Goal: Information Seeking & Learning: Learn about a topic

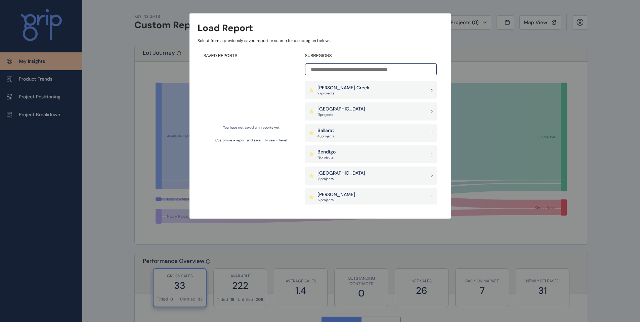
click at [341, 155] on div "Bendigo 19 project s" at bounding box center [371, 155] width 132 height 18
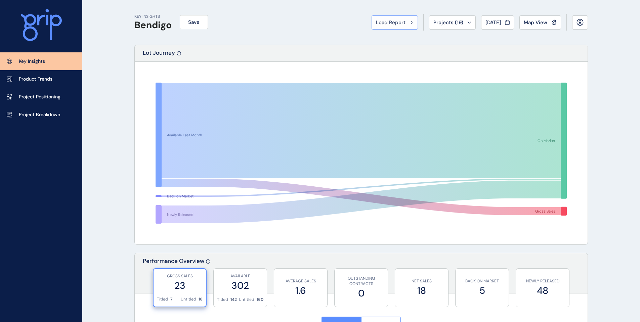
click at [411, 23] on icon at bounding box center [412, 22] width 2 height 3
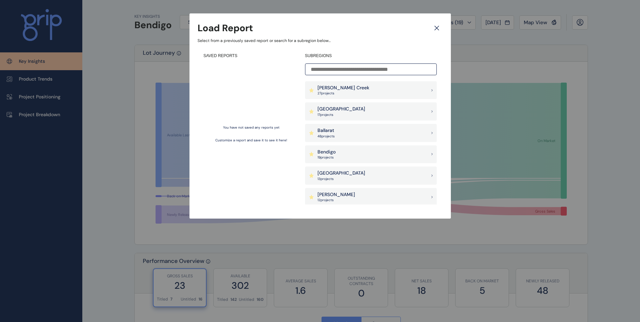
click at [109, 79] on div "Load Report Select from a previously saved report or search for a subregion bel…" at bounding box center [320, 102] width 640 height 205
click at [439, 27] on icon at bounding box center [437, 28] width 12 height 12
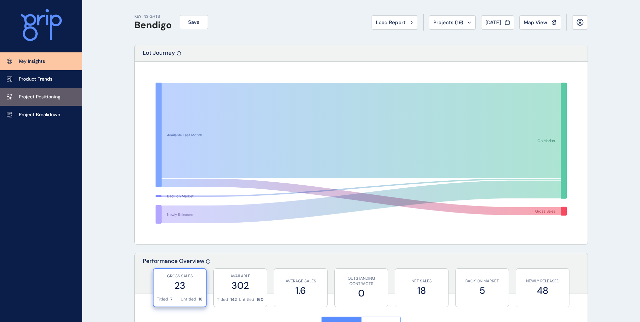
click at [50, 101] on link "Project Positioning" at bounding box center [41, 97] width 82 height 18
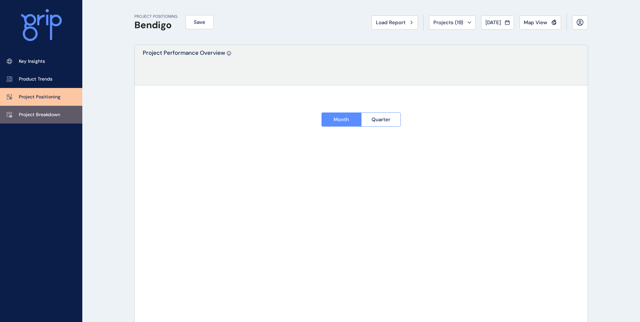
type input "**********"
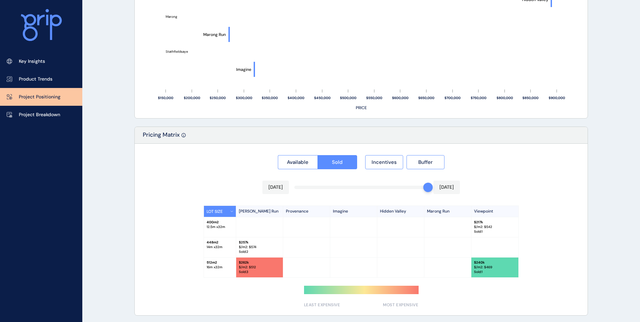
scroll to position [513, 0]
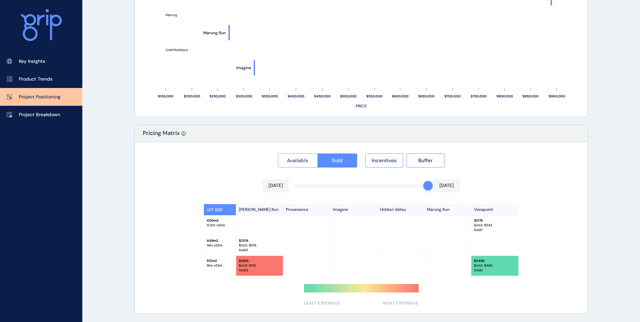
click at [300, 161] on span "Available" at bounding box center [298, 160] width 22 height 7
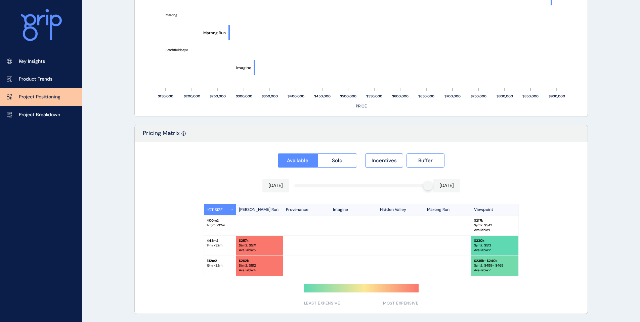
drag, startPoint x: 429, startPoint y: 187, endPoint x: 320, endPoint y: 182, distance: 108.7
click at [348, 183] on div "[DATE] [DATE]" at bounding box center [362, 185] width 198 height 13
drag, startPoint x: 320, startPoint y: 182, endPoint x: 283, endPoint y: 190, distance: 38.2
click at [319, 183] on div "[DATE] [DATE]" at bounding box center [362, 185] width 198 height 13
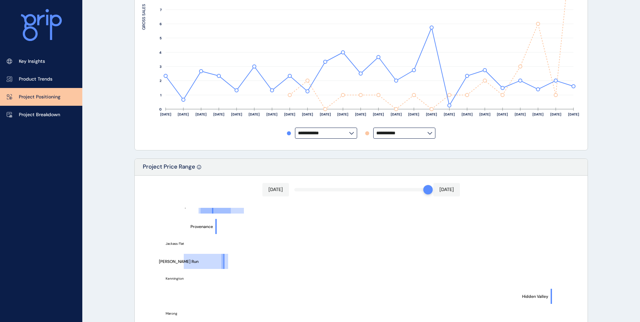
scroll to position [210, 0]
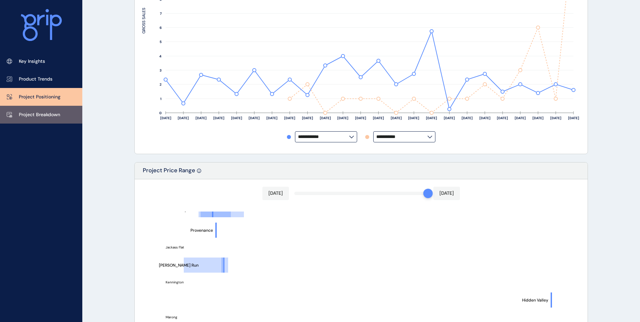
click at [50, 113] on p "Project Breakdown" at bounding box center [39, 115] width 41 height 7
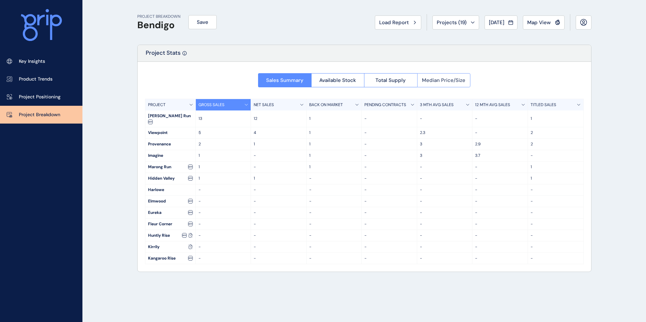
click at [438, 83] on span "Median Price/Size" at bounding box center [443, 80] width 43 height 7
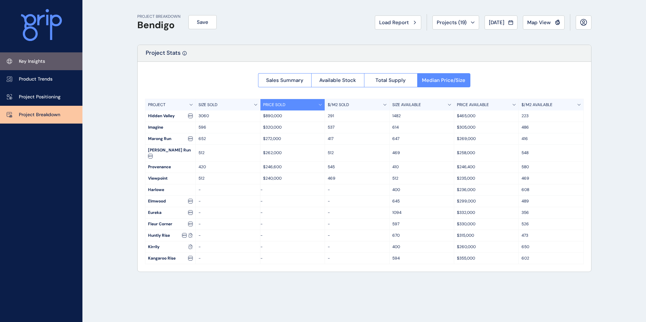
drag, startPoint x: 45, startPoint y: 78, endPoint x: 40, endPoint y: 67, distance: 12.2
click at [45, 78] on p "Product Trends" at bounding box center [36, 79] width 34 height 7
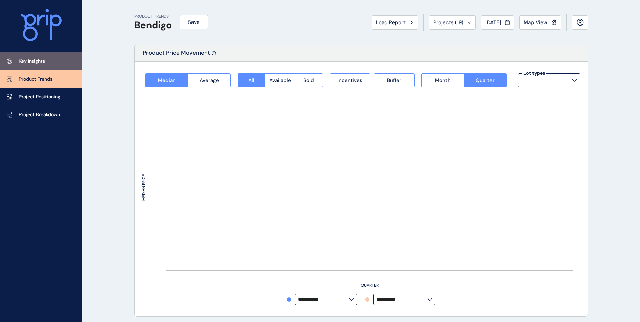
type input "*********"
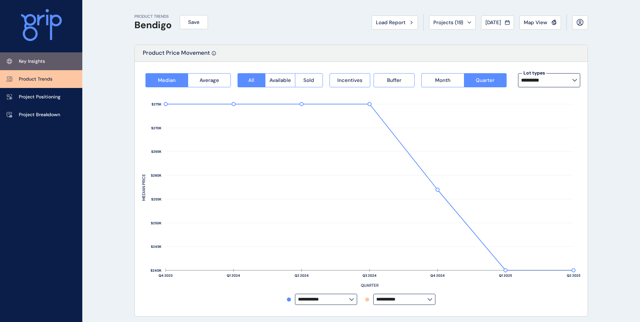
click at [35, 65] on link "Key Insights" at bounding box center [41, 61] width 82 height 18
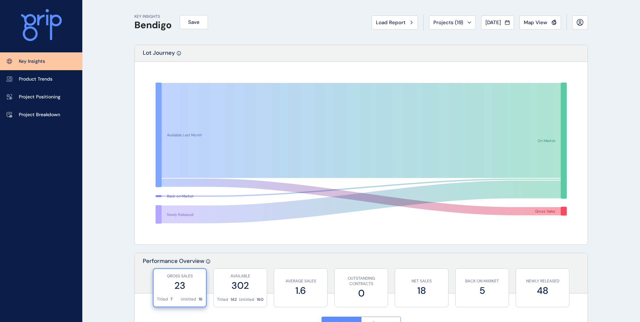
click at [541, 22] on span "Map View" at bounding box center [536, 22] width 24 height 7
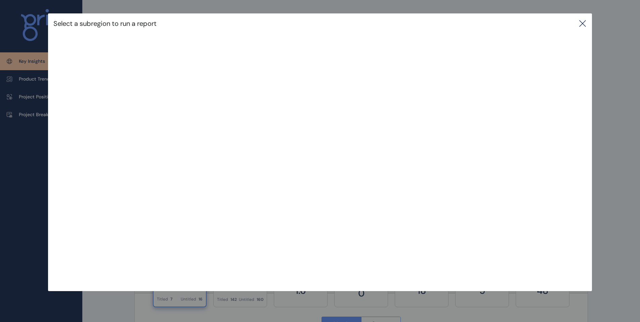
click at [224, 25] on div "Select a subregion to run a report" at bounding box center [320, 23] width 544 height 20
click at [584, 23] on icon at bounding box center [583, 23] width 8 height 8
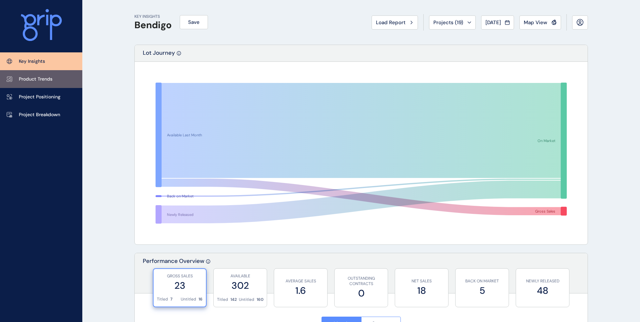
click at [39, 80] on p "Product Trends" at bounding box center [36, 79] width 34 height 7
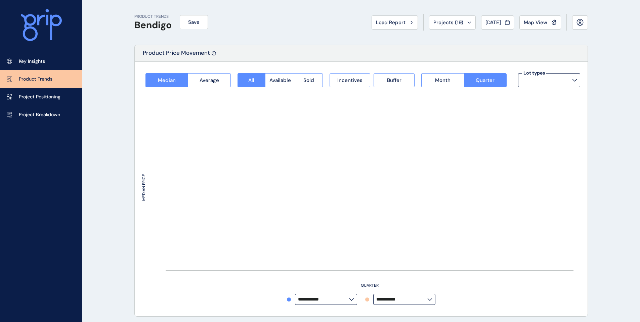
type input "*********"
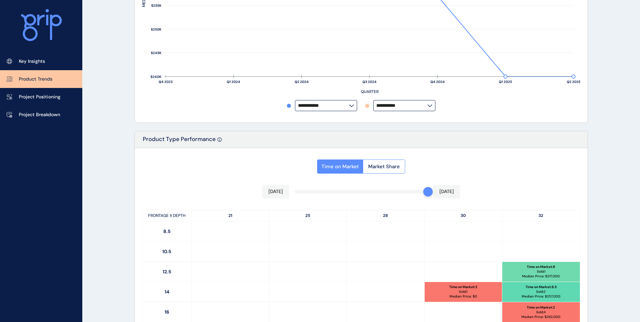
scroll to position [269, 0]
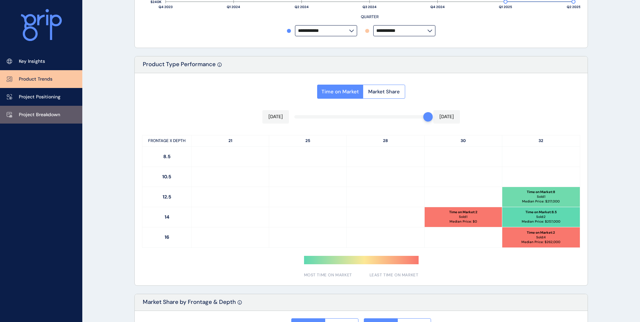
click at [38, 112] on p "Project Breakdown" at bounding box center [39, 115] width 41 height 7
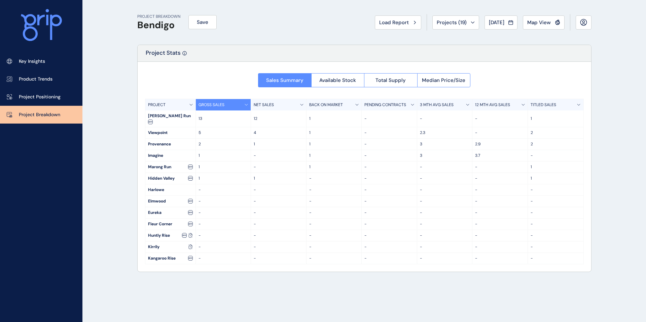
click at [521, 102] on div "12 MTH AVG SALES" at bounding box center [499, 104] width 55 height 11
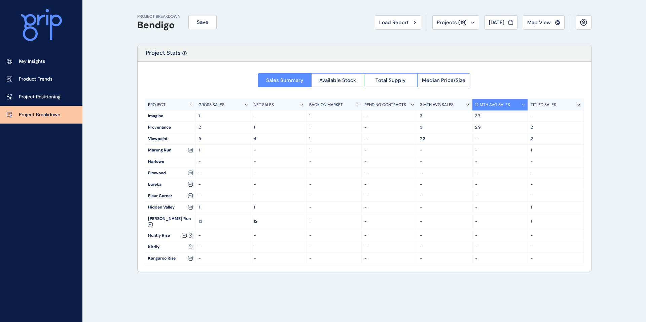
drag, startPoint x: 575, startPoint y: 105, endPoint x: 580, endPoint y: 104, distance: 5.2
click at [580, 104] on div "TITLED SALES" at bounding box center [554, 104] width 55 height 11
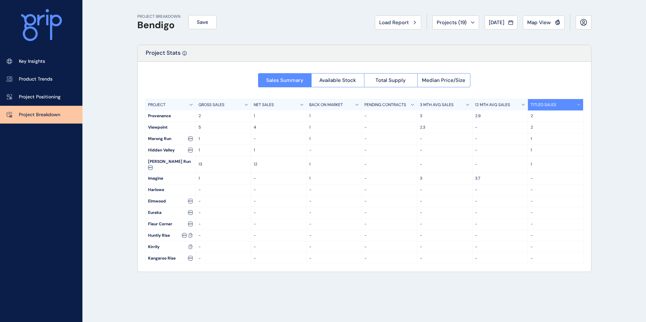
click at [580, 104] on icon at bounding box center [578, 105] width 3 height 2
click at [579, 104] on icon at bounding box center [578, 105] width 3 height 2
click at [304, 102] on div "NET SALES" at bounding box center [278, 104] width 55 height 11
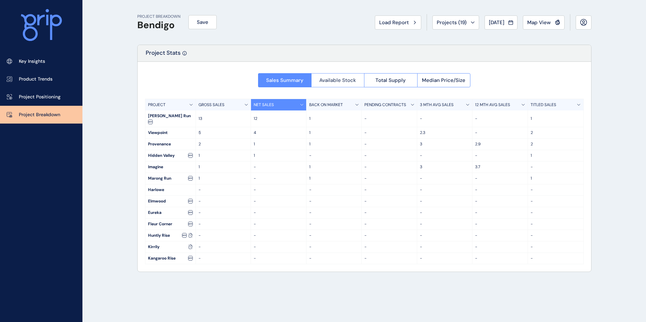
click at [342, 80] on span "Available Stock" at bounding box center [337, 80] width 37 height 7
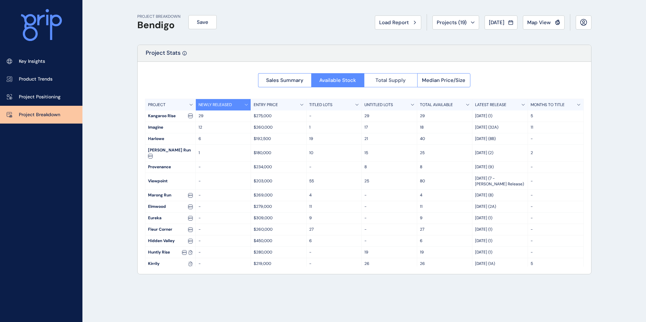
click at [396, 79] on span "Total Supply" at bounding box center [390, 80] width 30 height 7
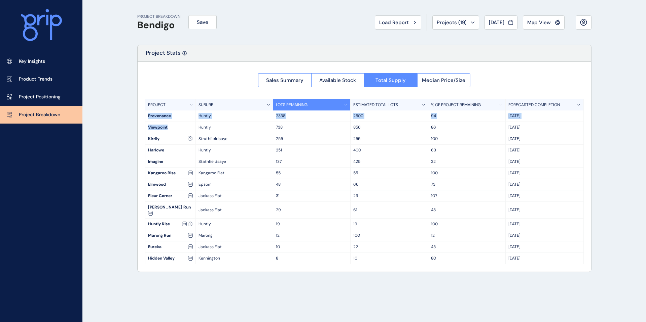
drag, startPoint x: 147, startPoint y: 115, endPoint x: 168, endPoint y: 132, distance: 26.8
click at [173, 128] on div "PROJECT SUBURB LOTS REMAINING ESTIMATED TOTAL LOTS % OF PROJECT REMAINING FOREC…" at bounding box center [364, 182] width 438 height 166
drag, startPoint x: 166, startPoint y: 141, endPoint x: 139, endPoint y: 140, distance: 26.6
click at [139, 140] on div "Sales Summary Available Stock Total Supply Median Price/Size PROJECT SUBURB LOT…" at bounding box center [364, 167] width 453 height 210
drag, startPoint x: 168, startPoint y: 150, endPoint x: 144, endPoint y: 150, distance: 24.9
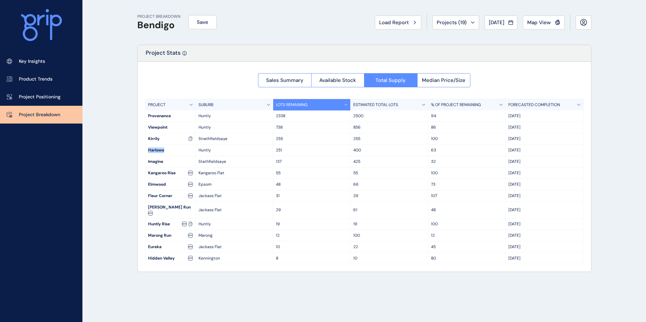
click at [144, 150] on div "Sales Summary Available Stock Total Supply Median Price/Size PROJECT SUBURB LOT…" at bounding box center [364, 167] width 453 height 210
drag, startPoint x: 169, startPoint y: 163, endPoint x: 129, endPoint y: 165, distance: 39.7
click at [129, 165] on div "PROJECT BREAKDOWN Bendigo Save Load Report Projects ( 19 ) [DATE] 2025 < > Jan …" at bounding box center [364, 161] width 471 height 322
drag, startPoint x: 179, startPoint y: 173, endPoint x: 146, endPoint y: 172, distance: 33.0
click at [146, 172] on div "Kangaroo Rise" at bounding box center [170, 173] width 50 height 11
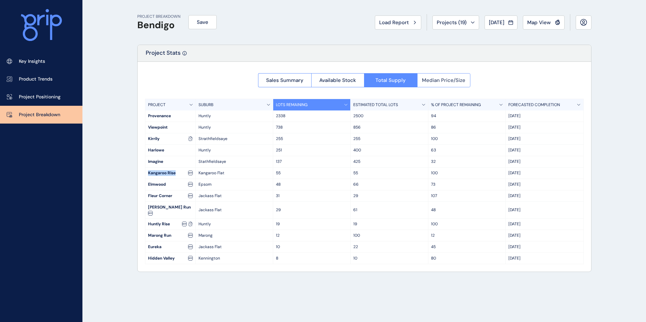
click at [436, 79] on span "Median Price/Size" at bounding box center [443, 80] width 43 height 7
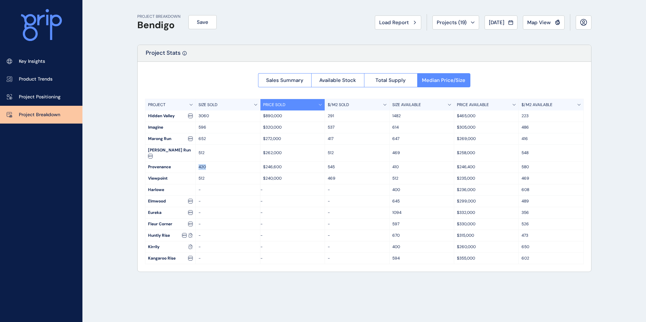
drag, startPoint x: 208, startPoint y: 160, endPoint x: 211, endPoint y: 165, distance: 5.3
click at [189, 164] on div "Provenance 420 $246,600 545 410 $246,400 580" at bounding box center [364, 167] width 438 height 11
click at [221, 164] on p "420" at bounding box center [227, 167] width 59 height 6
click at [391, 82] on span "Total Supply" at bounding box center [390, 80] width 30 height 7
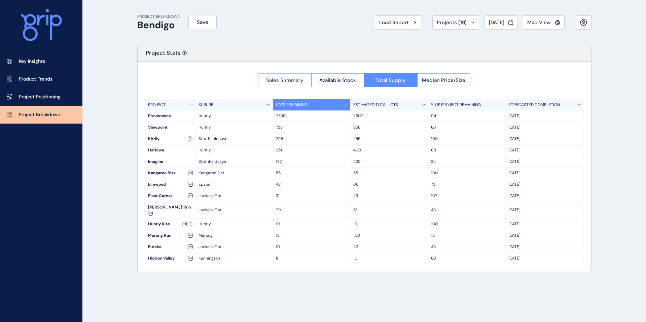
click at [292, 79] on span "Sales Summary" at bounding box center [284, 80] width 37 height 7
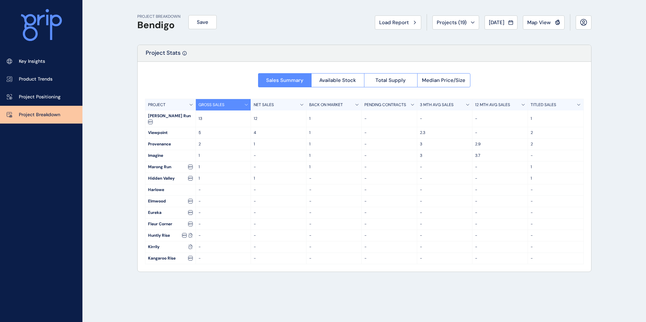
click at [522, 105] on icon at bounding box center [522, 105] width 3 height 2
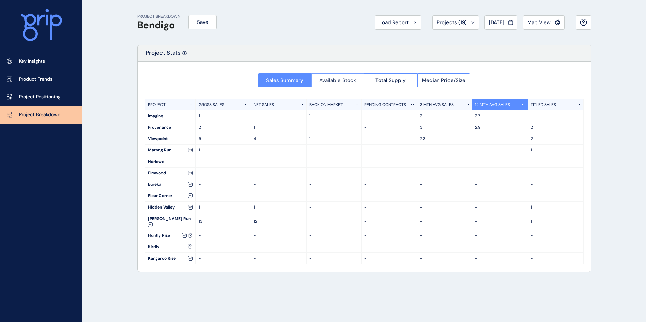
click at [334, 79] on span "Available Stock" at bounding box center [337, 80] width 37 height 7
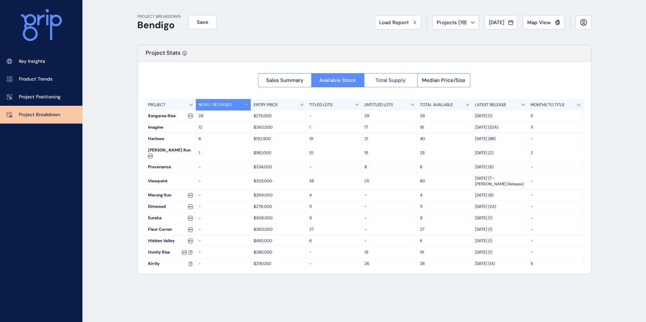
click at [397, 80] on span "Total Supply" at bounding box center [390, 80] width 30 height 7
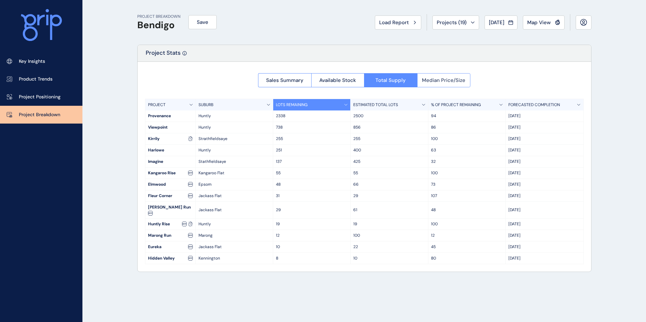
click at [446, 80] on span "Median Price/Size" at bounding box center [443, 80] width 43 height 7
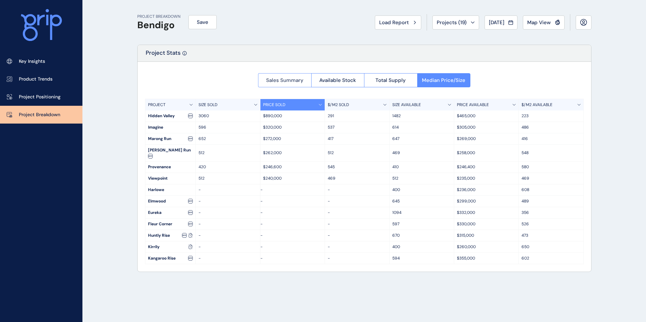
click at [276, 83] on span "Sales Summary" at bounding box center [284, 80] width 37 height 7
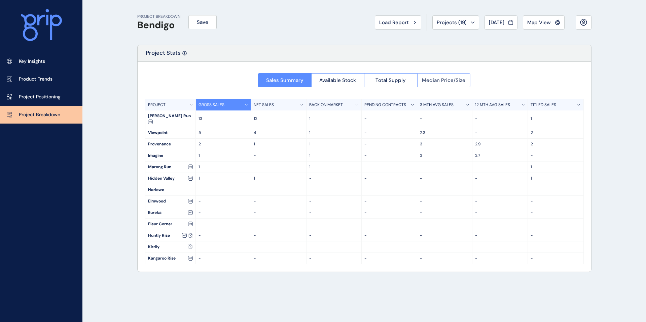
click at [446, 81] on span "Median Price/Size" at bounding box center [443, 80] width 43 height 7
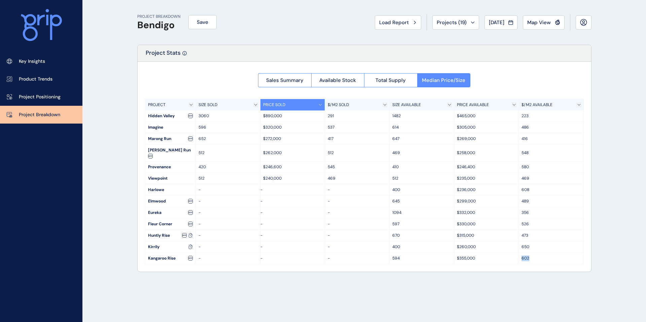
drag, startPoint x: 532, startPoint y: 255, endPoint x: 518, endPoint y: 255, distance: 13.8
click at [518, 255] on div "602" at bounding box center [550, 258] width 65 height 11
click at [506, 280] on div "PROJECT BREAKDOWN Bendigo Save Load Report Projects ( 19 ) [DATE] 2025 < > Jan …" at bounding box center [364, 161] width 471 height 322
click at [57, 98] on p "Project Positioning" at bounding box center [40, 97] width 42 height 7
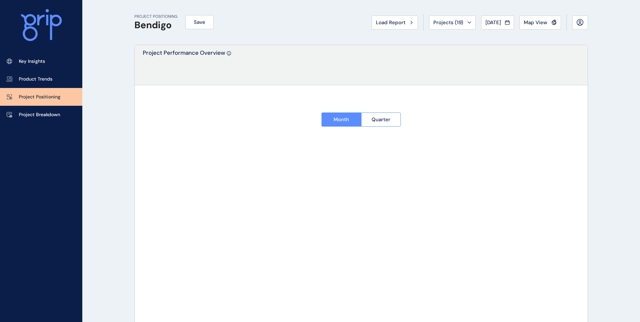
type input "**********"
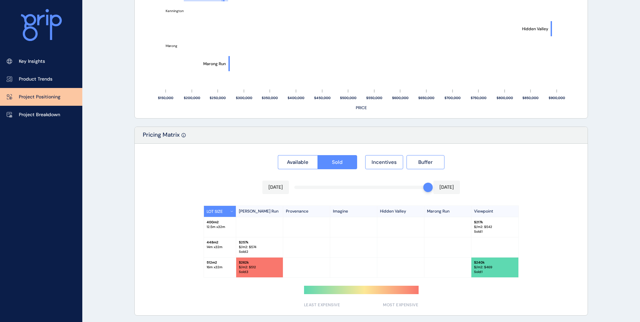
scroll to position [513, 0]
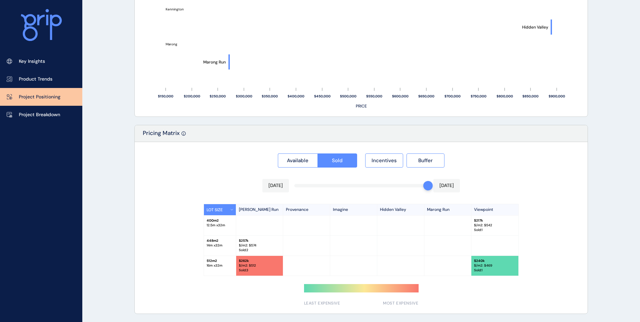
click at [427, 189] on div at bounding box center [428, 185] width 9 height 9
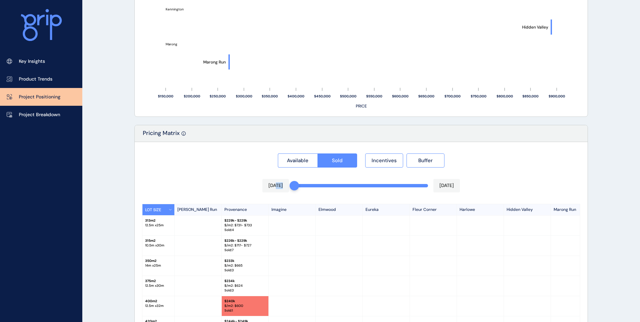
drag, startPoint x: 431, startPoint y: 189, endPoint x: 275, endPoint y: 185, distance: 156.0
click at [275, 185] on div "[DATE] [DATE]" at bounding box center [362, 185] width 198 height 13
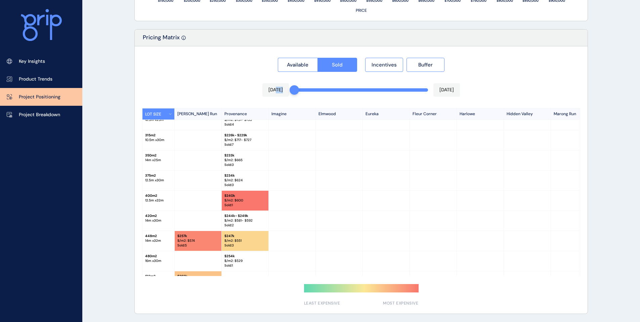
scroll to position [0, 0]
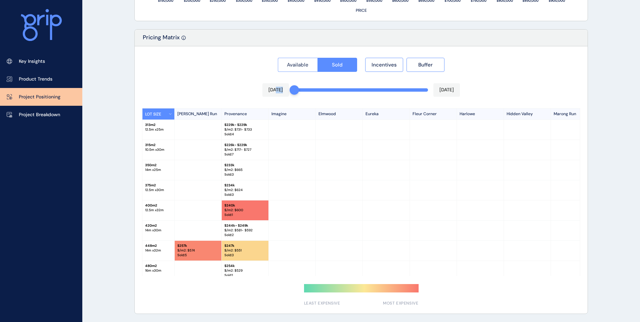
click at [298, 64] on span "Available" at bounding box center [298, 65] width 22 height 7
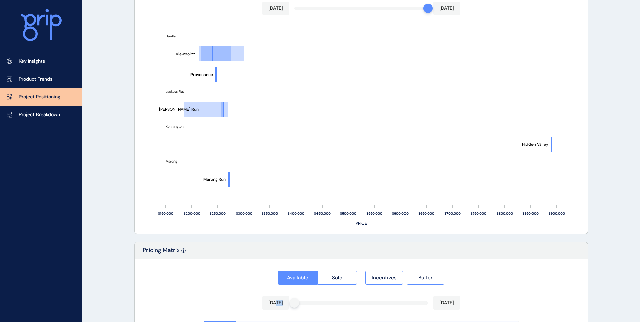
scroll to position [513, 0]
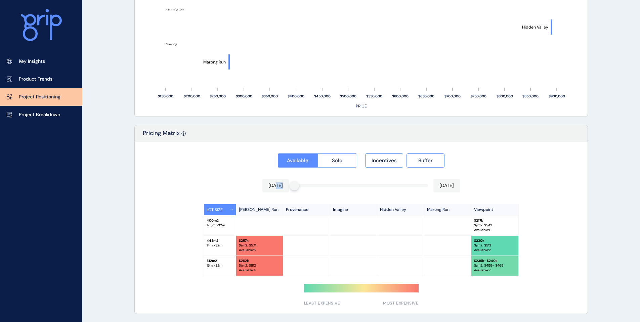
click at [336, 159] on span "Sold" at bounding box center [337, 160] width 11 height 7
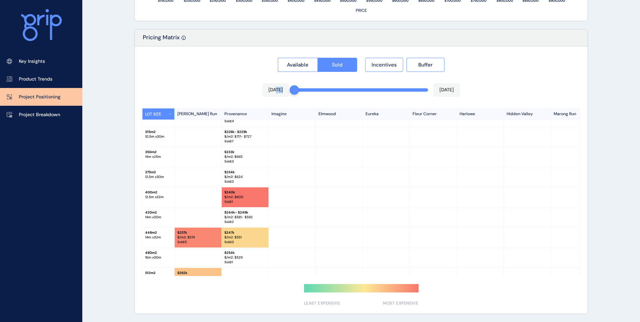
scroll to position [0, 0]
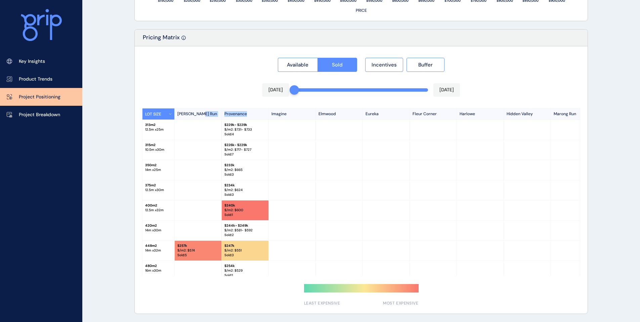
drag, startPoint x: 248, startPoint y: 114, endPoint x: 219, endPoint y: 112, distance: 28.7
click at [219, 112] on div "LOT SIZE [PERSON_NAME] Run Provenance Imagine Elmwood Eureka Fleur Corner [GEOG…" at bounding box center [394, 114] width 503 height 11
drag, startPoint x: 298, startPoint y: 90, endPoint x: 448, endPoint y: 91, distance: 149.9
click at [448, 91] on div "Available Sold Incentives Buffer [DATE] [DATE] LOT SIZE [PERSON_NAME] Run Prove…" at bounding box center [361, 180] width 453 height 268
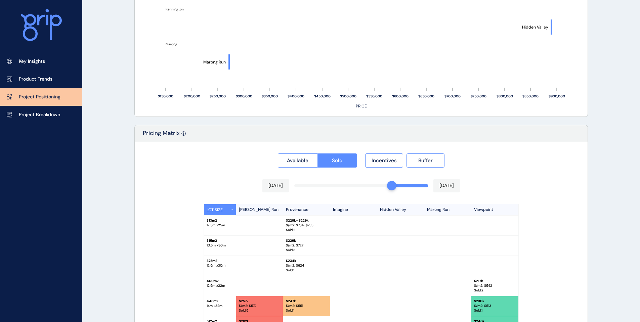
scroll to position [573, 0]
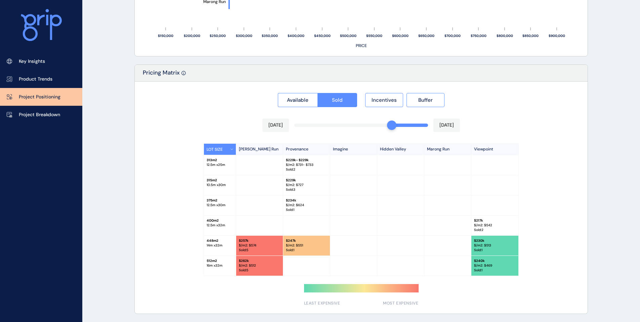
drag, startPoint x: 425, startPoint y: 187, endPoint x: 389, endPoint y: 189, distance: 36.4
click at [389, 189] on div at bounding box center [401, 185] width 47 height 20
click at [380, 126] on div "Available Sold Incentives Buffer [DATE] [DATE] LOT SIZE [PERSON_NAME] Run Prove…" at bounding box center [361, 198] width 453 height 232
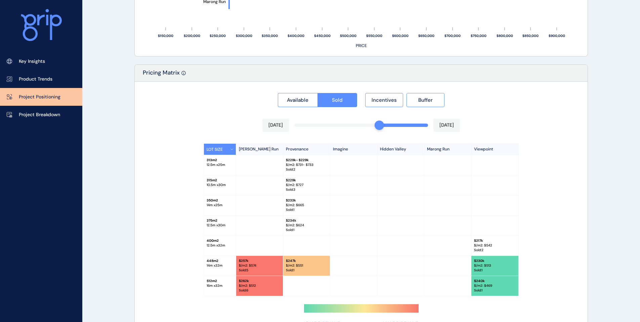
click at [370, 125] on div "Available Sold Incentives Buffer [DATE] [DATE] LOT SIZE [PERSON_NAME] Run Prove…" at bounding box center [361, 208] width 453 height 252
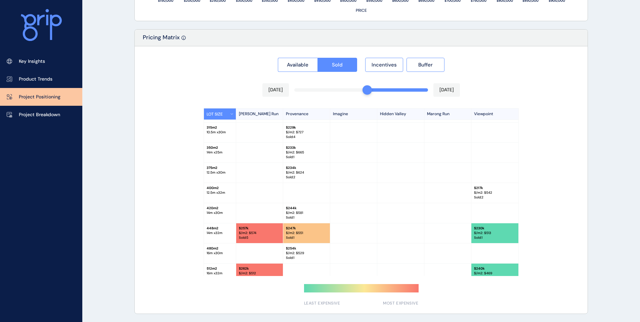
scroll to position [25, 0]
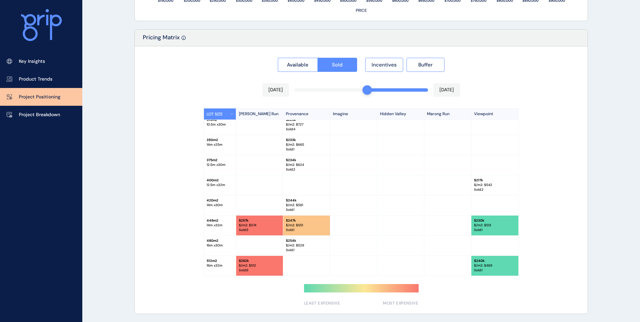
click at [385, 89] on div "Available Sold Incentives Buffer [DATE] [DATE] LOT SIZE [PERSON_NAME] Run Prove…" at bounding box center [361, 180] width 453 height 268
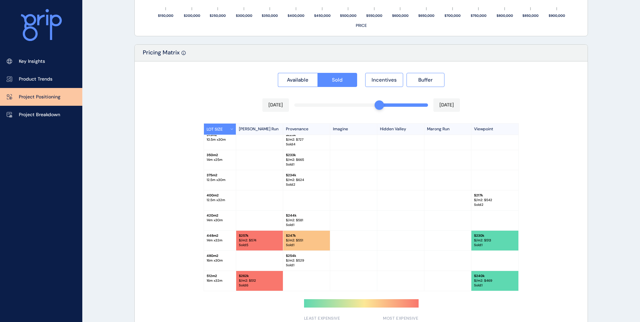
scroll to position [0, 0]
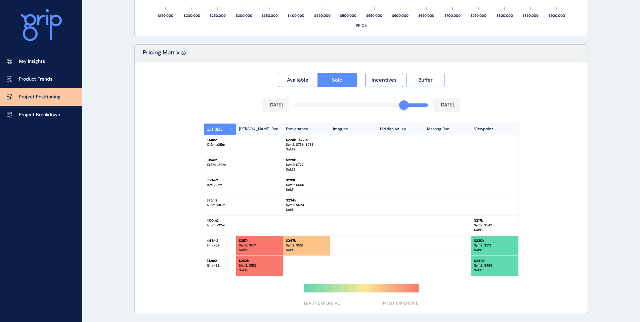
click at [401, 105] on div "Available Sold Incentives Buffer [DATE] [DATE] LOT SIZE [PERSON_NAME] Run Prove…" at bounding box center [361, 188] width 453 height 252
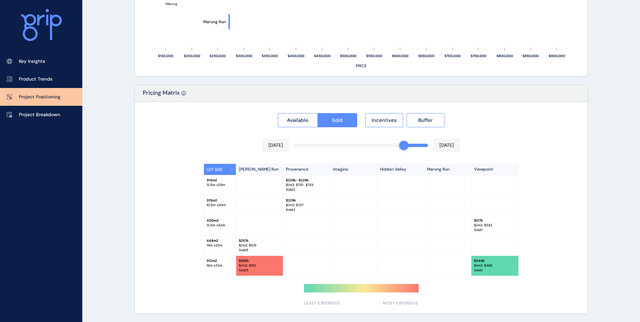
scroll to position [553, 0]
click at [423, 144] on div "[DATE] [DATE]" at bounding box center [362, 145] width 198 height 13
click at [426, 143] on div "[DATE] [DATE]" at bounding box center [362, 145] width 198 height 13
click at [427, 144] on div "Available Sold Incentives Buffer [DATE] [DATE] LOT SIZE [PERSON_NAME] Run Prove…" at bounding box center [361, 208] width 453 height 212
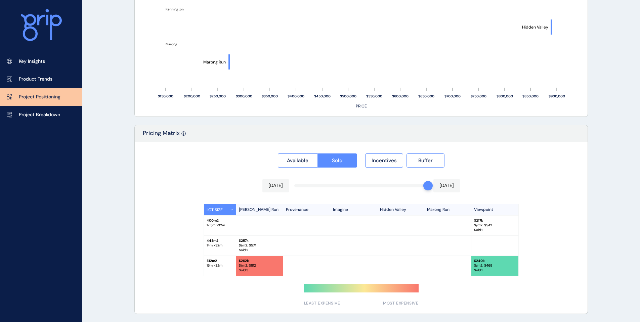
scroll to position [513, 0]
drag, startPoint x: 430, startPoint y: 188, endPoint x: 380, endPoint y: 180, distance: 50.7
click at [296, 181] on div "Available Sold Incentives Buffer [DATE] [DATE] LOT SIZE [PERSON_NAME] Run Prove…" at bounding box center [361, 228] width 453 height 172
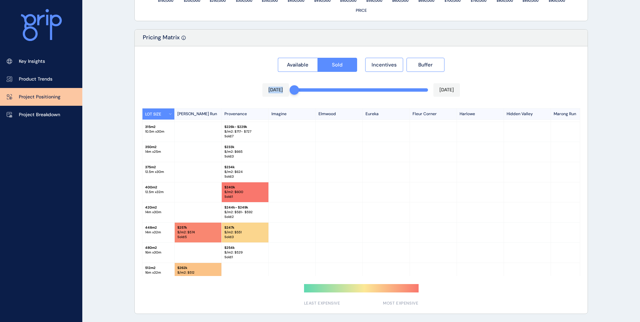
scroll to position [27, 0]
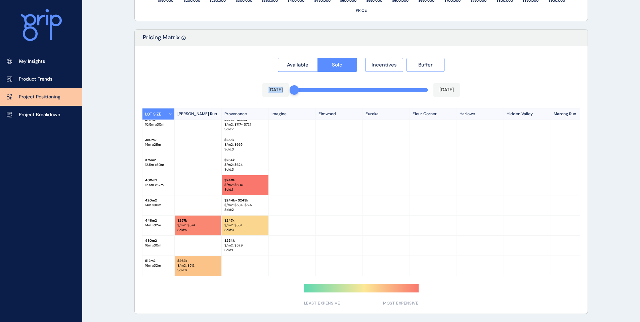
click at [382, 62] on span "Incentives" at bounding box center [384, 65] width 25 height 7
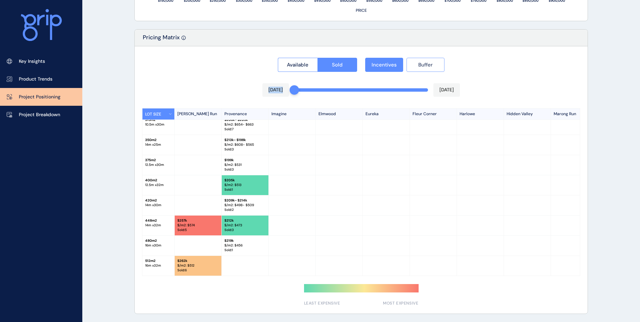
click at [431, 63] on span "Buffer" at bounding box center [426, 65] width 14 height 7
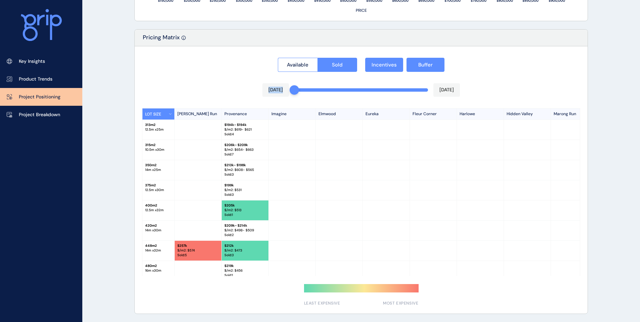
click at [316, 90] on div "Available Sold Incentives Buffer [DATE] [DATE] LOT SIZE [PERSON_NAME] Run Prove…" at bounding box center [361, 180] width 453 height 268
click at [340, 90] on div "Available Sold Incentives Buffer [DATE] [DATE] LOT SIZE [PERSON_NAME] Run Prove…" at bounding box center [361, 180] width 453 height 268
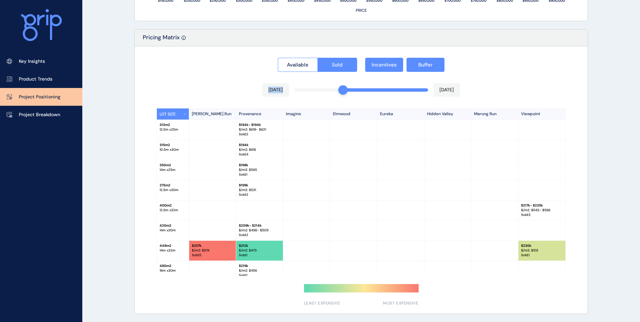
click at [358, 89] on div "Available Sold Incentives Buffer [DATE] [DATE] LOT SIZE [PERSON_NAME] Run Prove…" at bounding box center [361, 180] width 453 height 268
click at [369, 90] on div "Available Sold Incentives Buffer [DATE] [DATE] LOT SIZE [PERSON_NAME] Run Prove…" at bounding box center [361, 180] width 453 height 268
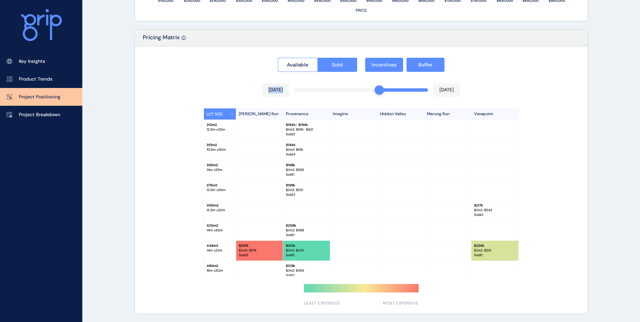
click at [382, 90] on div "Available Sold Incentives Buffer [DATE] [DATE] LOT SIZE [PERSON_NAME] Run Prove…" at bounding box center [361, 180] width 453 height 268
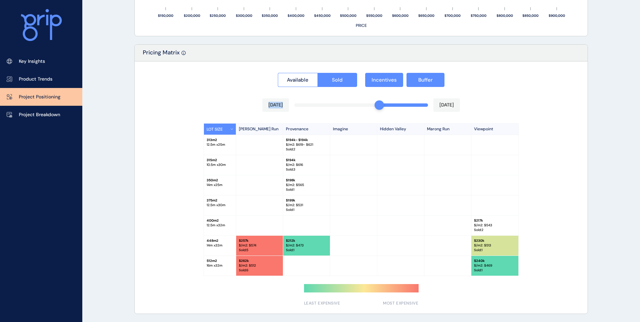
click at [294, 105] on div "[DATE] [DATE]" at bounding box center [362, 105] width 198 height 13
click at [397, 105] on div "Available Sold Incentives Buffer [DATE] [DATE] LOT SIZE [PERSON_NAME] Run Prove…" at bounding box center [361, 188] width 453 height 252
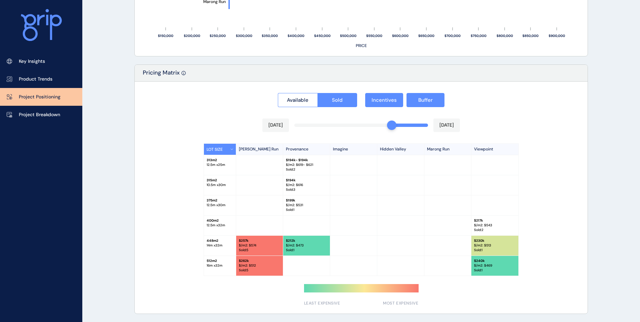
click at [401, 125] on div "Available Sold Incentives Buffer [DATE] [DATE] LOT SIZE [PERSON_NAME] Run Prove…" at bounding box center [361, 198] width 453 height 232
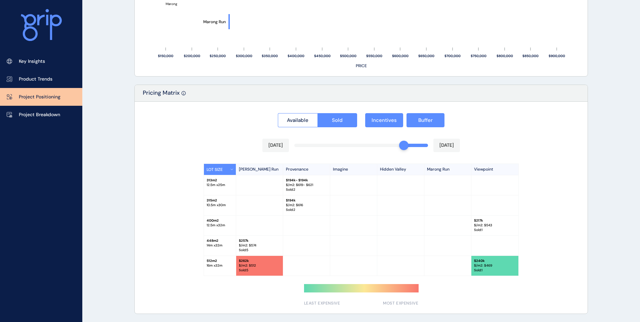
click at [420, 145] on div "Available Sold Incentives Buffer [DATE] [DATE] LOT SIZE [PERSON_NAME] Run Prove…" at bounding box center [361, 208] width 453 height 212
click at [426, 146] on div "Available Sold Incentives Buffer [DATE] [DATE] LOT SIZE [PERSON_NAME] Run Prove…" at bounding box center [361, 208] width 453 height 212
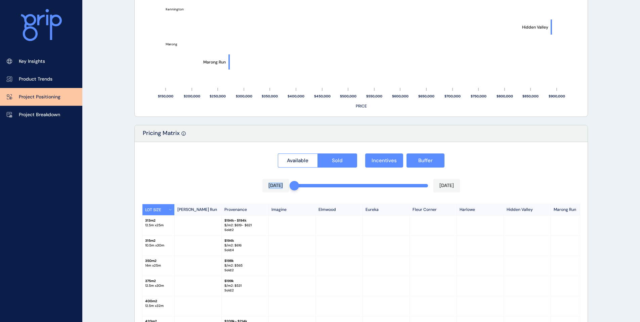
drag, startPoint x: 430, startPoint y: 189, endPoint x: 322, endPoint y: 187, distance: 108.3
click at [304, 188] on div "Available Sold Incentives Buffer [DATE] [DATE] LOT SIZE [PERSON_NAME] Run Prove…" at bounding box center [361, 276] width 453 height 268
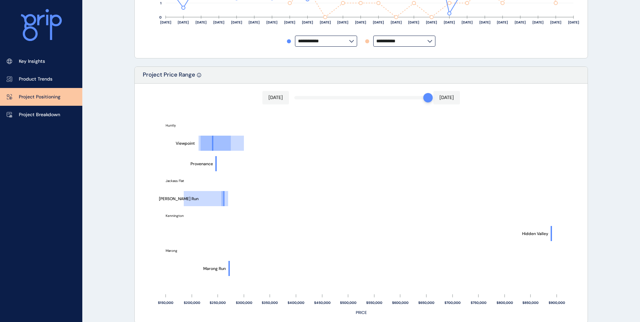
scroll to position [340, 0]
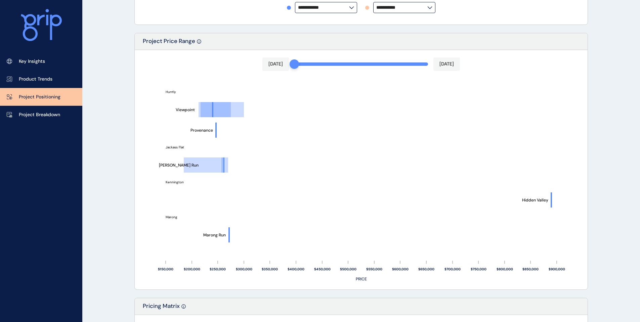
drag, startPoint x: 427, startPoint y: 65, endPoint x: 286, endPoint y: 69, distance: 140.3
click at [286, 69] on div "[DATE] [DATE]" at bounding box center [362, 63] width 198 height 13
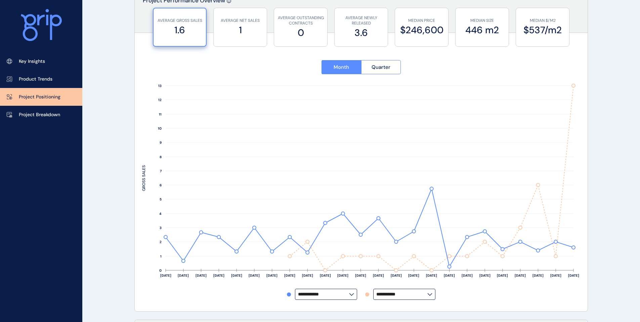
scroll to position [37, 0]
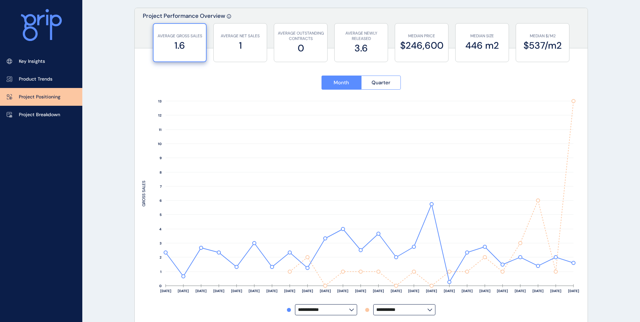
click at [352, 310] on icon at bounding box center [351, 310] width 5 height 3
click at [320, 245] on div "Imagine" at bounding box center [326, 244] width 61 height 13
type input "*******"
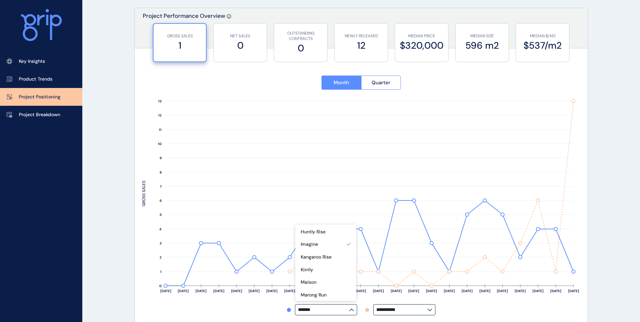
click at [431, 308] on label "**********" at bounding box center [405, 310] width 62 height 11
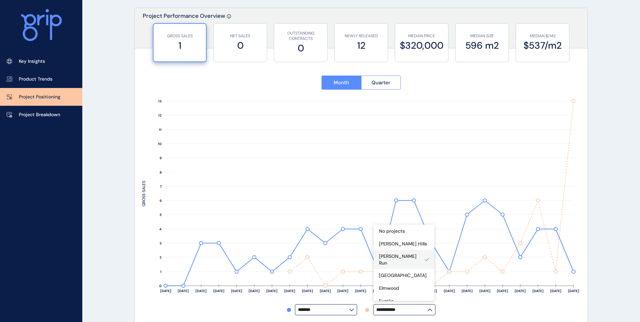
scroll to position [0, 0]
click at [399, 230] on p "No projects" at bounding box center [392, 232] width 26 height 7
type input "**********"
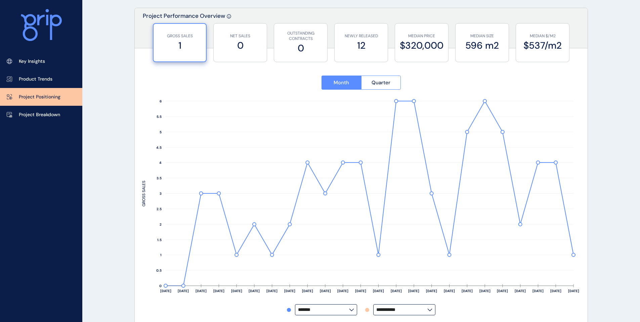
click at [476, 302] on rect at bounding box center [361, 201] width 438 height 207
click at [352, 310] on icon at bounding box center [351, 310] width 5 height 3
click at [349, 310] on input "*******" at bounding box center [323, 310] width 51 height 5
click at [352, 310] on icon at bounding box center [351, 310] width 5 height 3
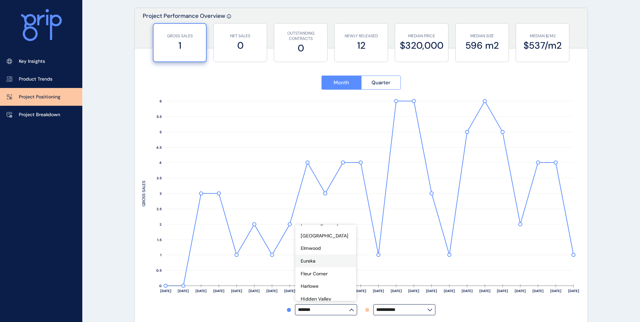
scroll to position [67, 0]
click at [319, 253] on div "Harlowe" at bounding box center [326, 252] width 61 height 13
type input "*******"
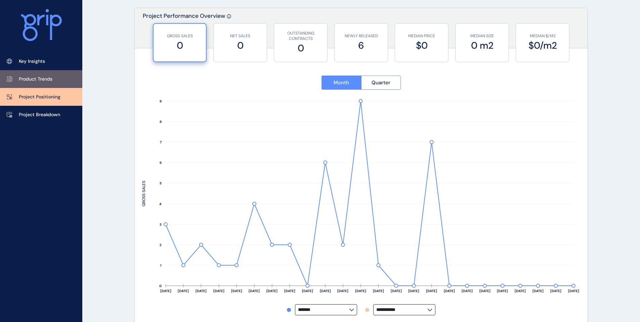
click at [34, 76] on p "Product Trends" at bounding box center [36, 79] width 34 height 7
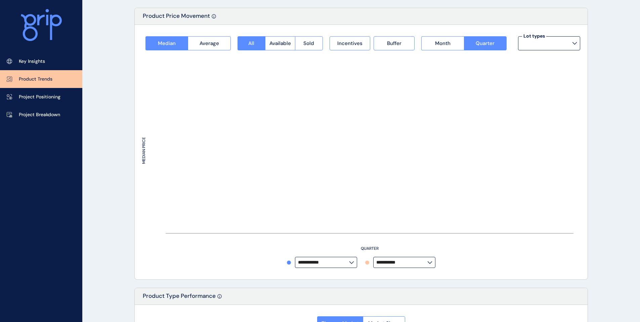
type input "*********"
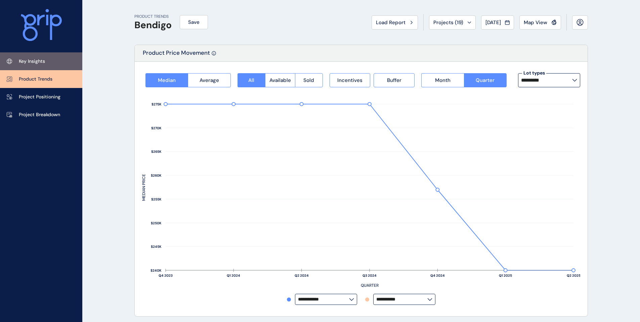
click at [32, 60] on p "Key Insights" at bounding box center [32, 61] width 26 height 7
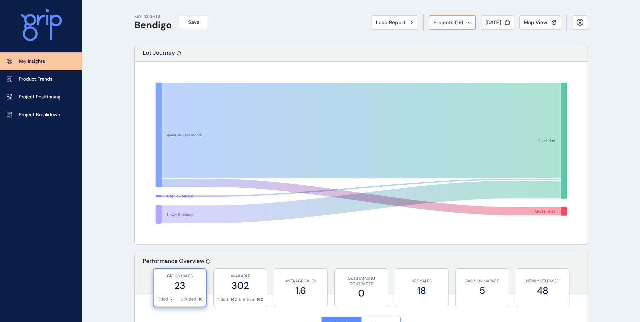
click at [468, 23] on icon at bounding box center [470, 23] width 4 height 2
click at [513, 23] on button "[DATE]" at bounding box center [497, 22] width 33 height 14
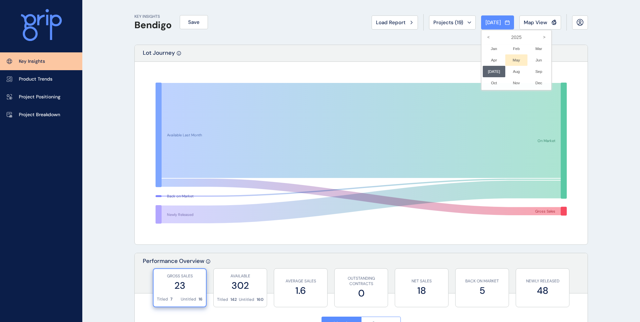
click at [513, 62] on li "May No report is available for this period. New months are usually published 5 …" at bounding box center [517, 59] width 23 height 11
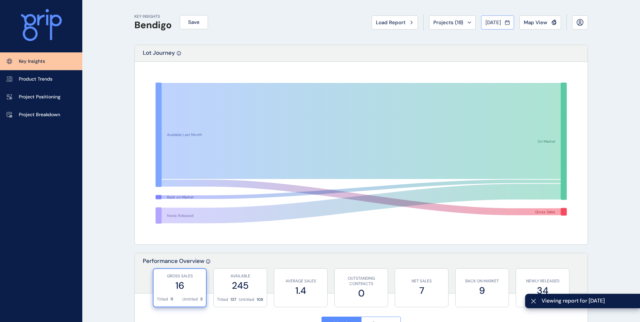
click at [508, 23] on icon at bounding box center [507, 22] width 5 height 7
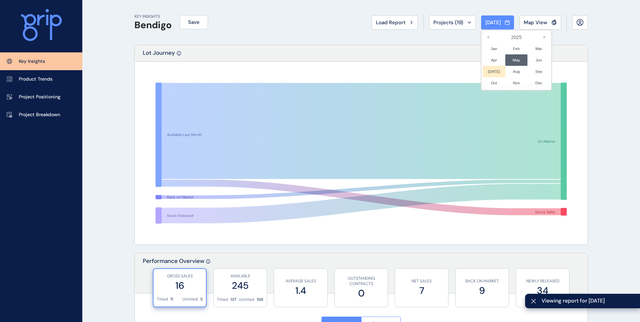
click at [483, 71] on li "[DATE] No report is available for this period. New months are usually published…" at bounding box center [494, 71] width 23 height 11
